Goal: Task Accomplishment & Management: Use online tool/utility

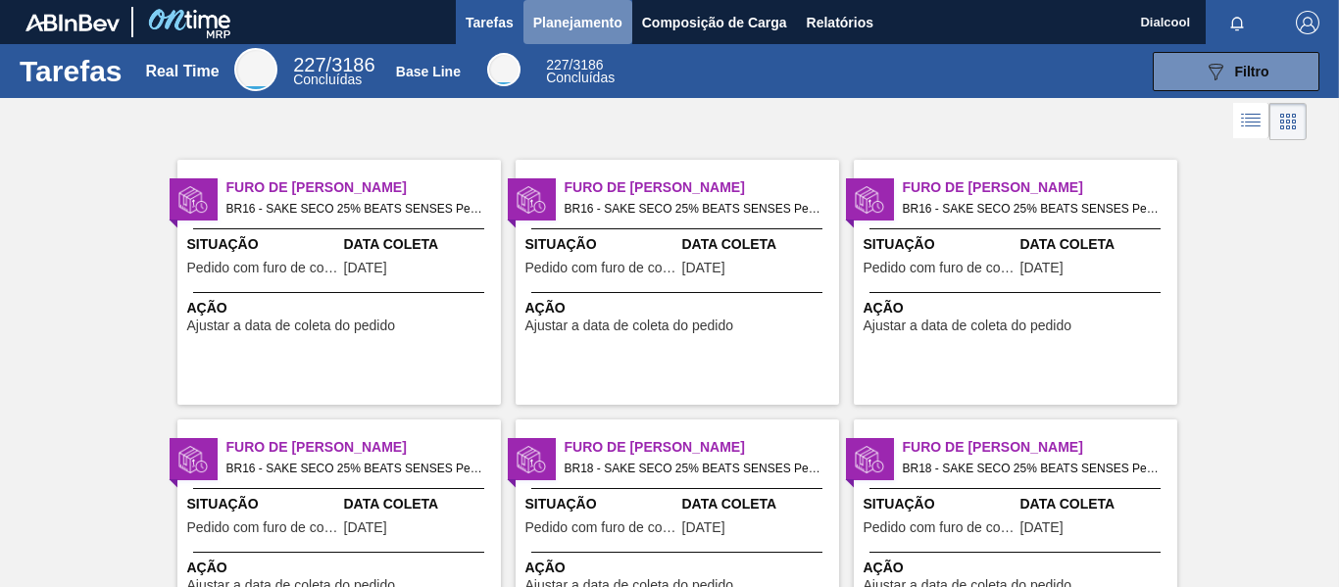
click at [606, 27] on span "Planejamento" at bounding box center [577, 23] width 89 height 24
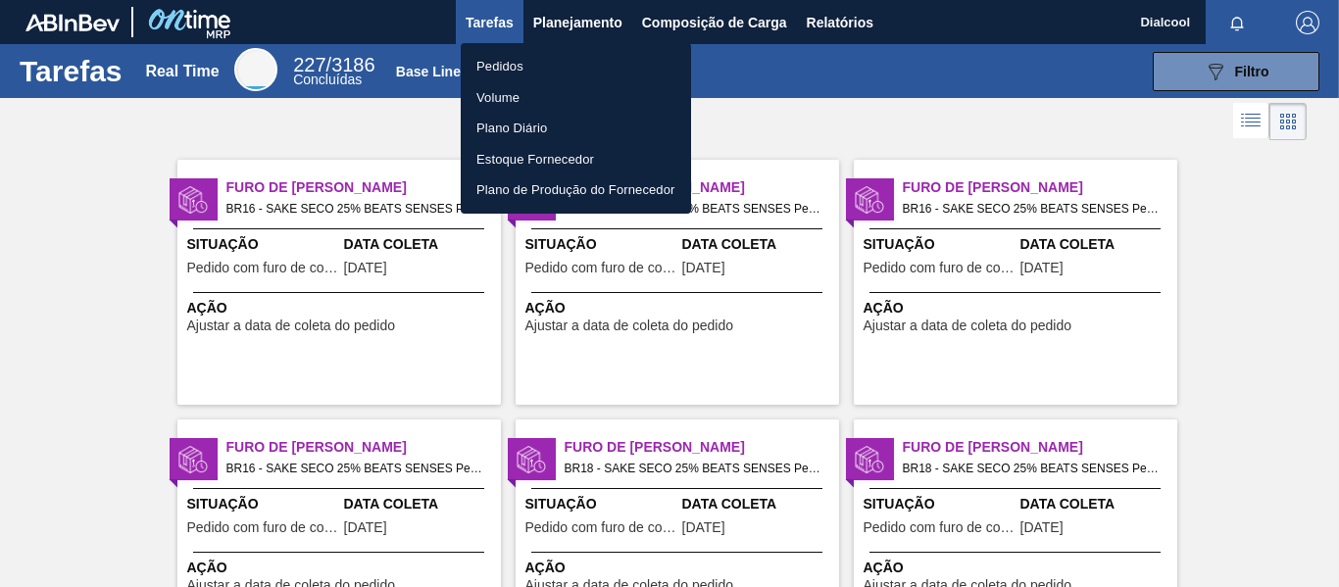
click at [663, 21] on div at bounding box center [669, 293] width 1339 height 587
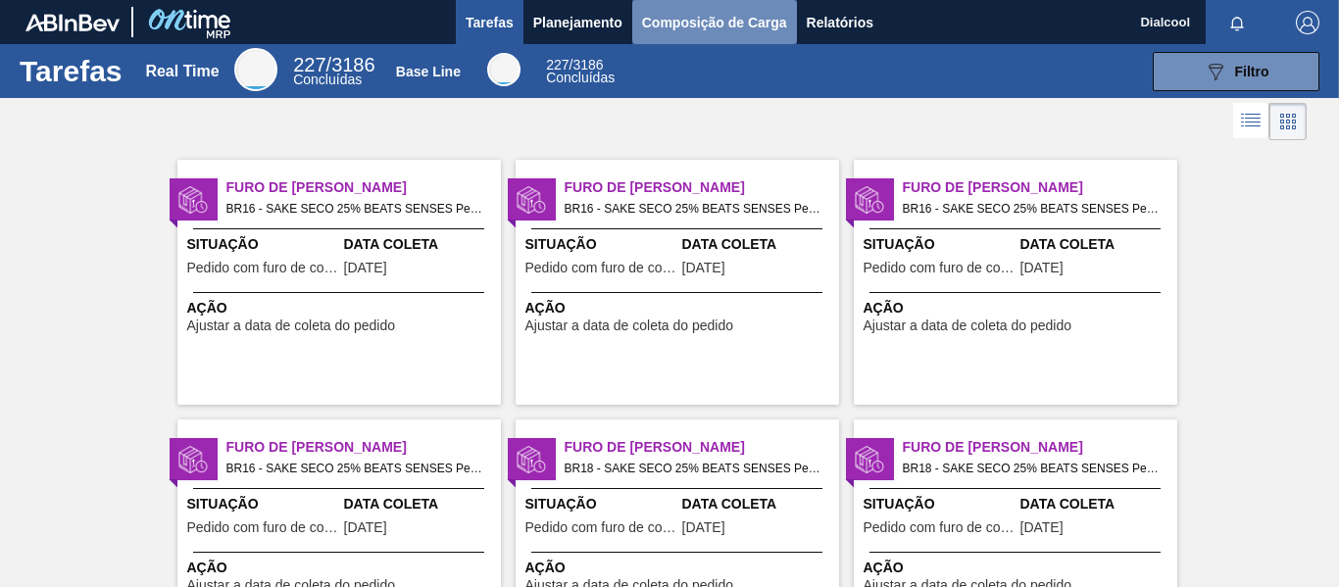
click at [714, 16] on span "Composição de Carga" at bounding box center [714, 23] width 145 height 24
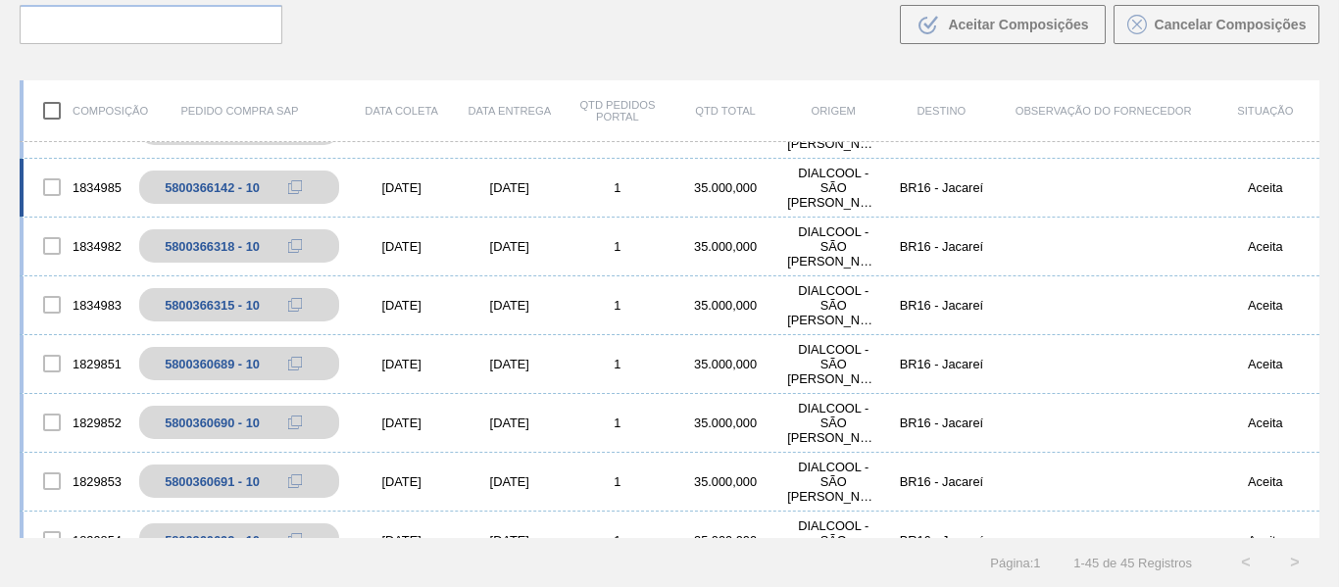
scroll to position [490, 0]
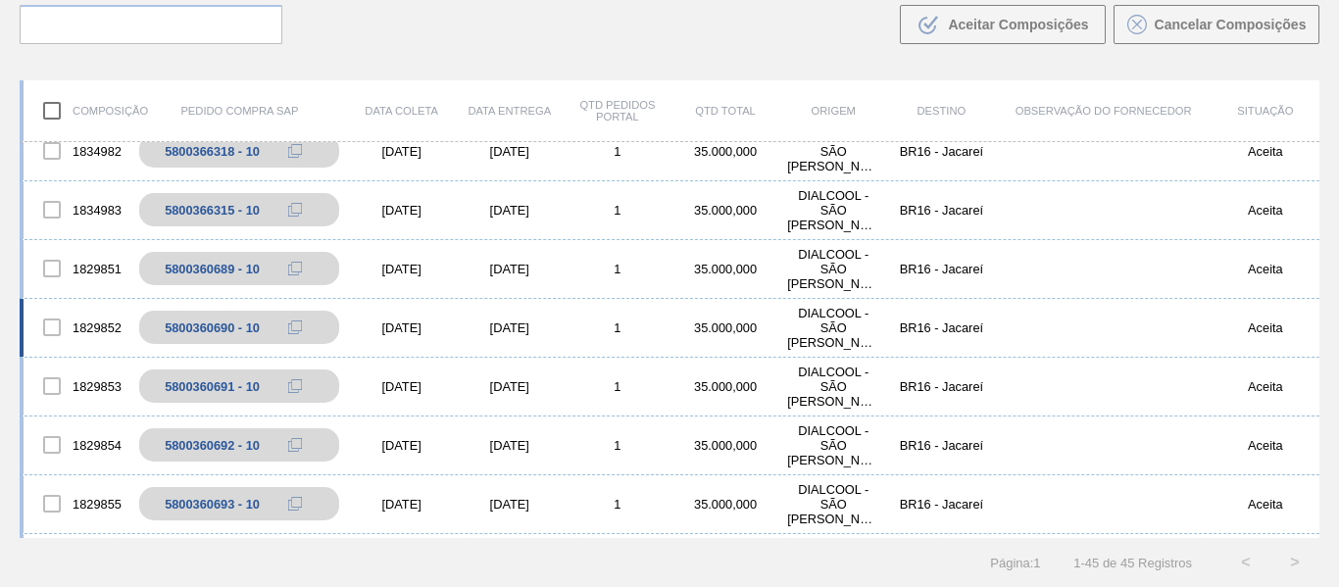
click at [407, 325] on div "[DATE]" at bounding box center [402, 328] width 108 height 15
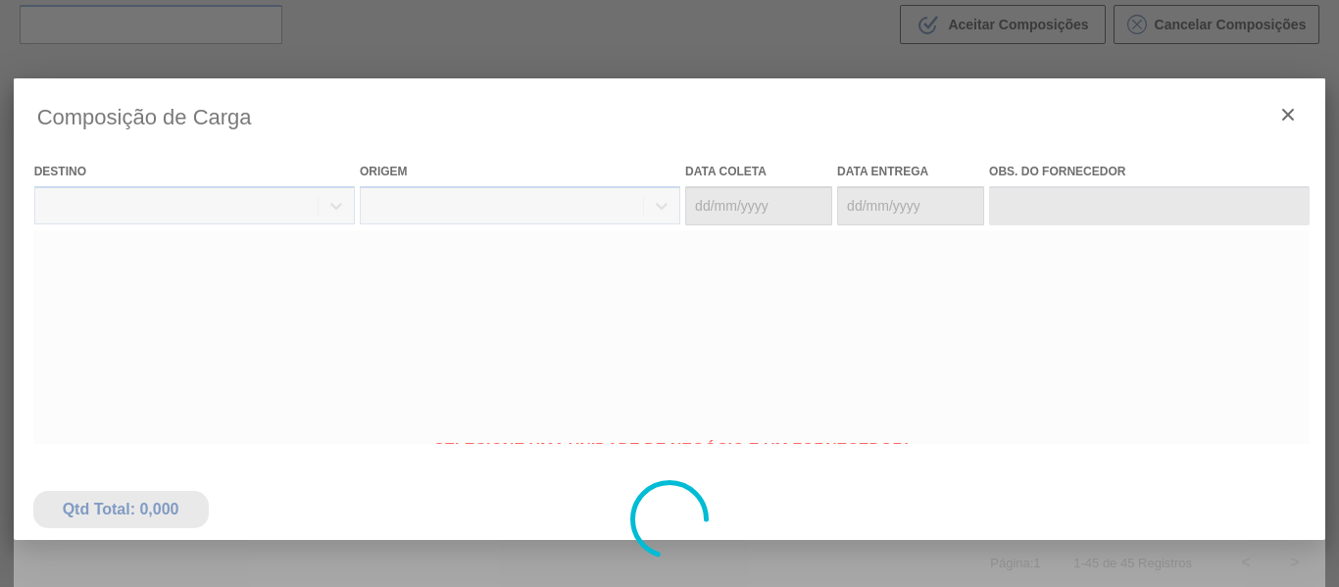
type coleta "[DATE]"
type entrega "[DATE]"
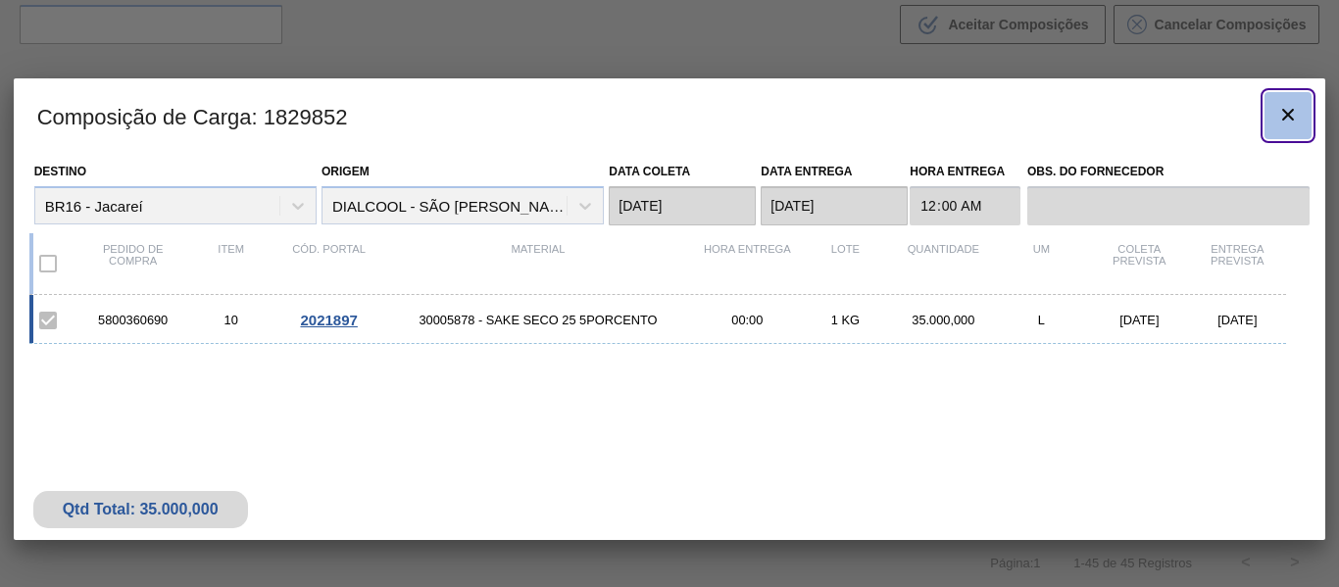
click at [1281, 107] on icon "botão de ícone" at bounding box center [1288, 115] width 24 height 24
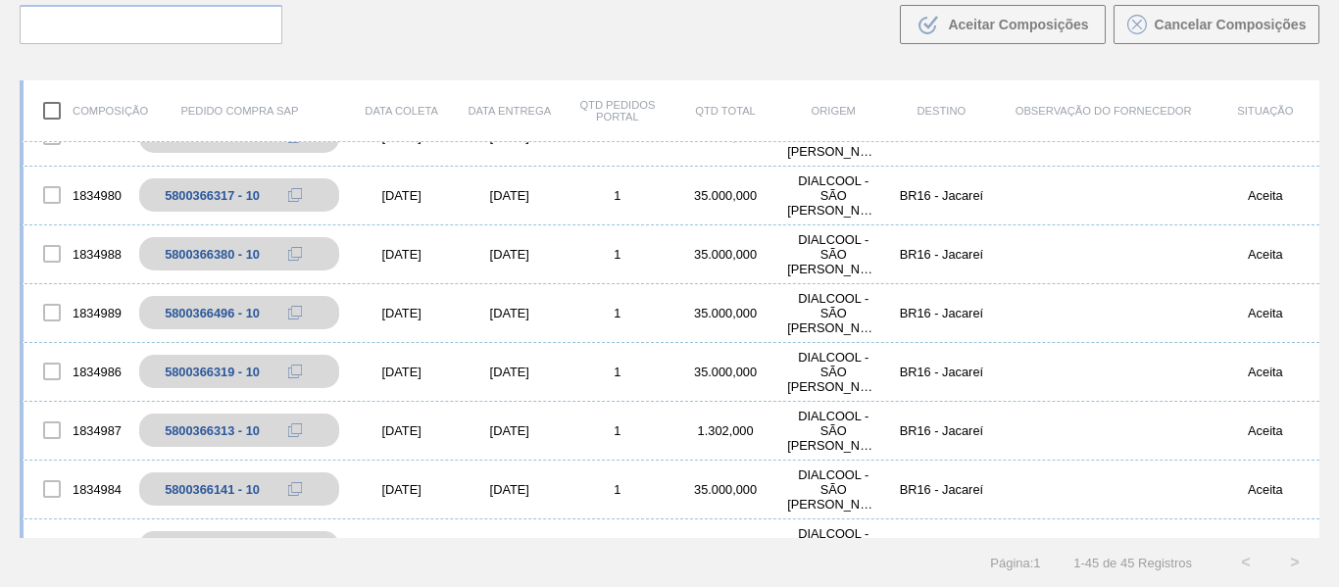
scroll to position [0, 0]
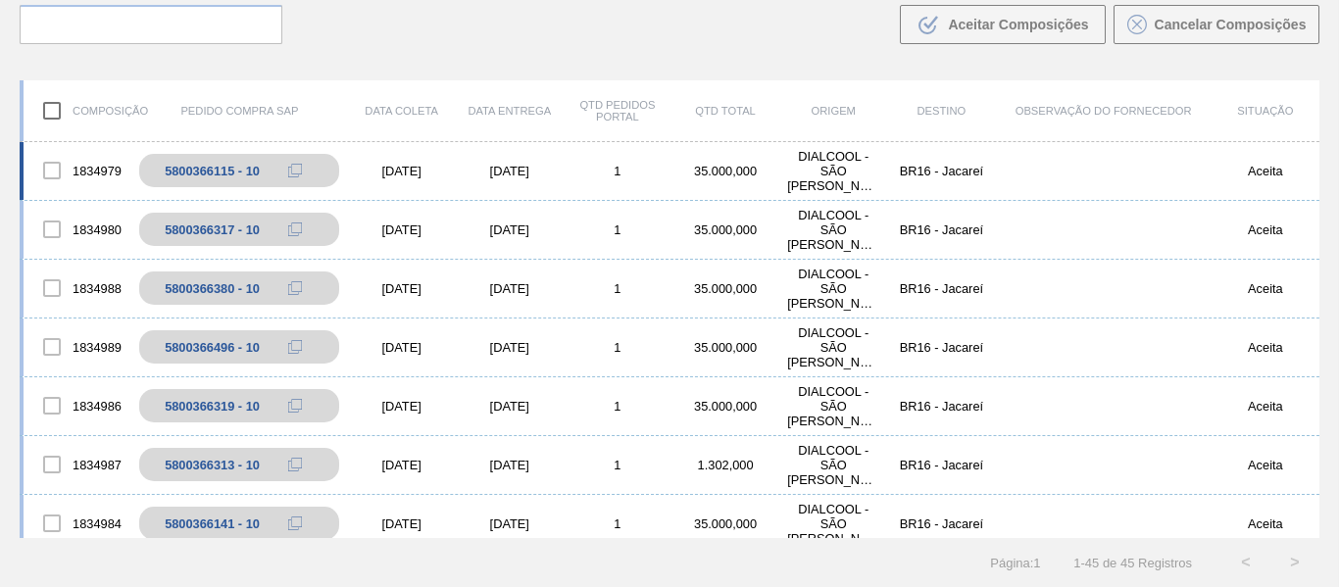
click at [469, 182] on div "1834979 5800366115 - 10 [DATE] [DATE] 1 35.000,000 DIALCOOL - SÃO [PERSON_NAME]…" at bounding box center [670, 171] width 1300 height 59
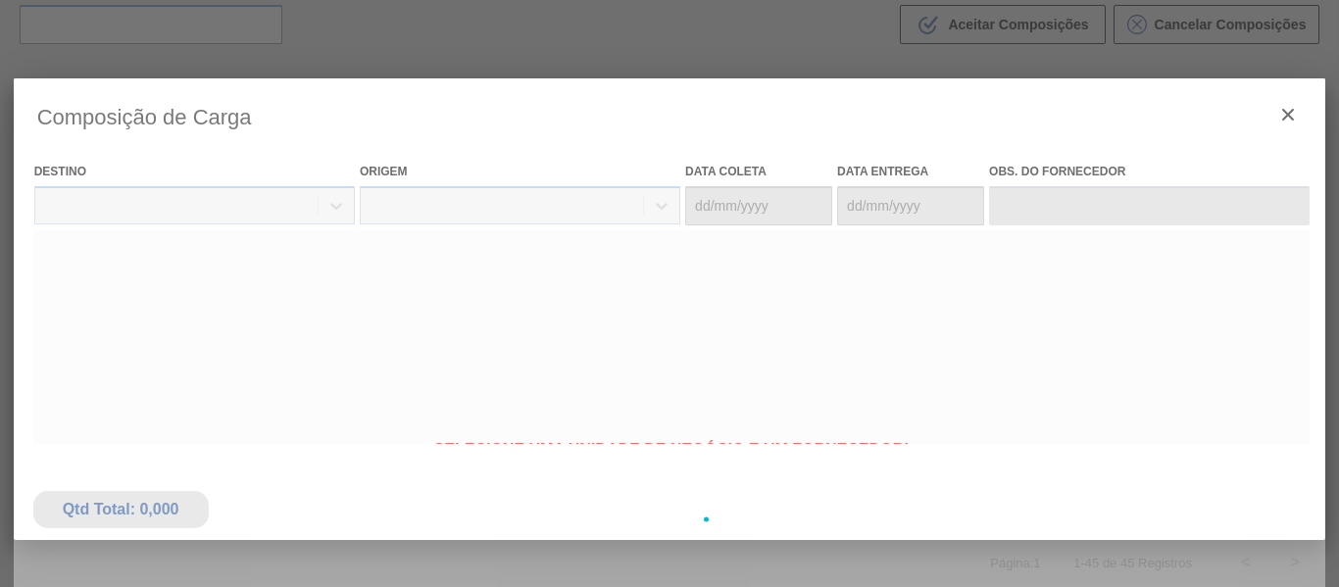
type coleta "[DATE]"
type entrega "[DATE]"
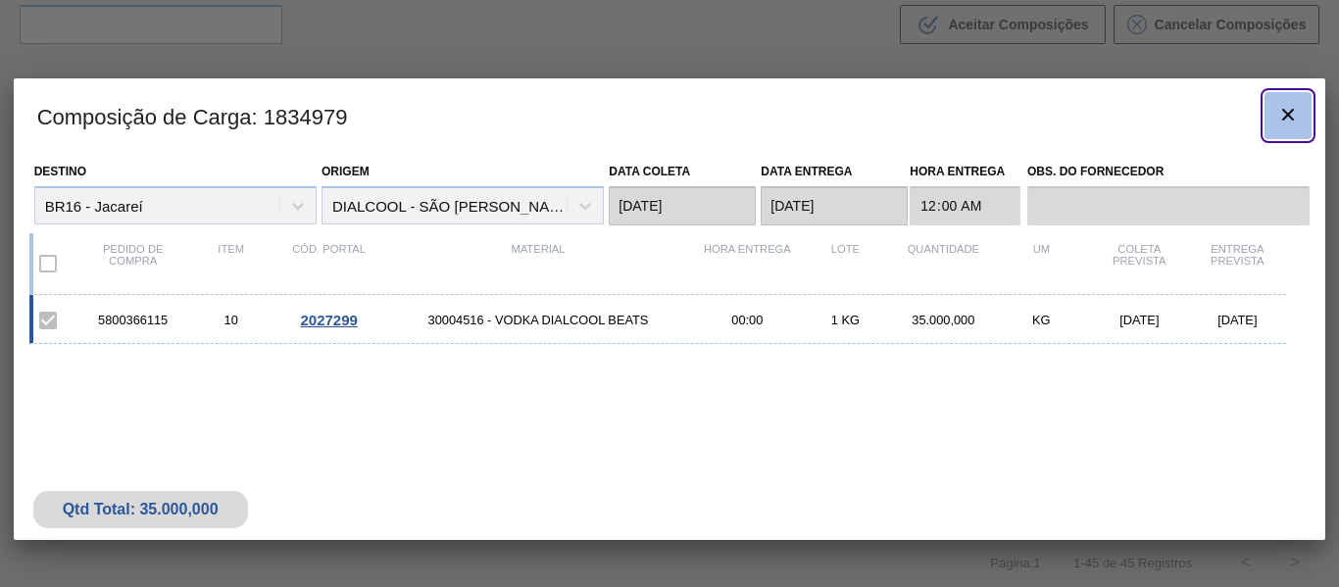
click at [1301, 125] on button "botão de ícone" at bounding box center [1288, 115] width 47 height 47
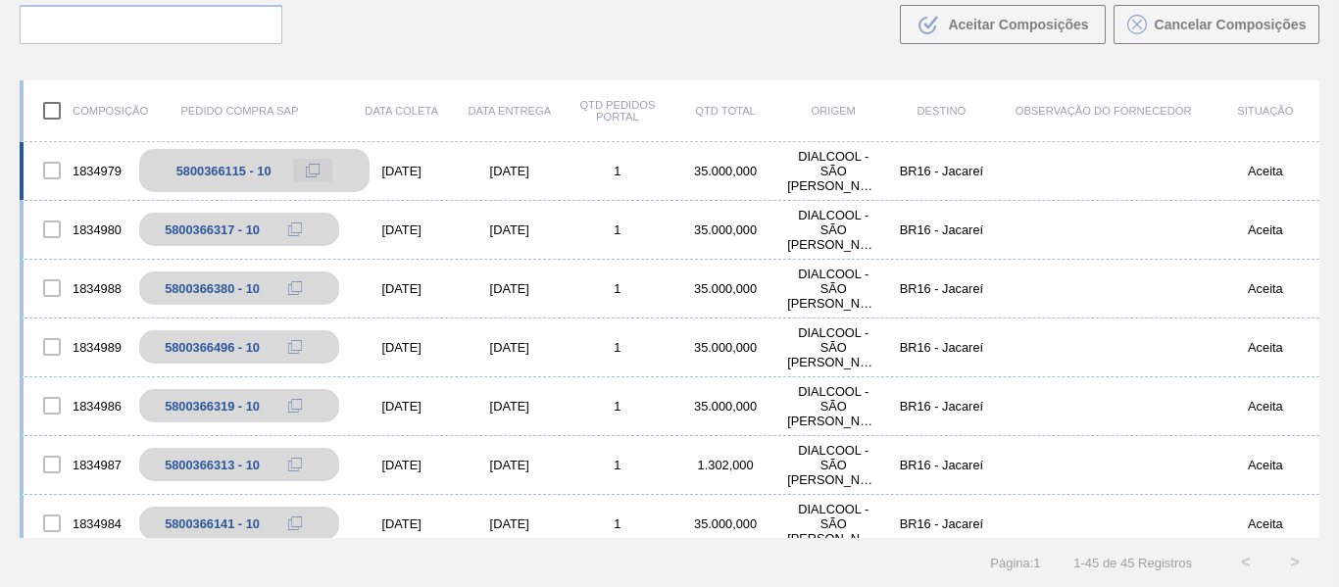
click at [314, 174] on icon at bounding box center [313, 171] width 14 height 14
